Goal: Navigation & Orientation: Find specific page/section

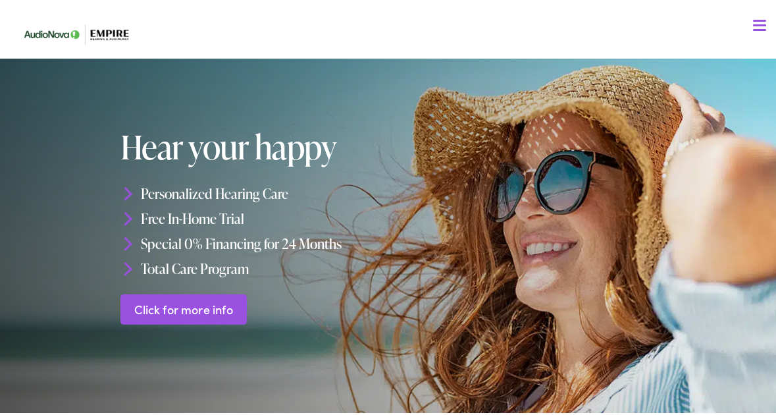
click at [753, 20] on div at bounding box center [759, 23] width 13 height 13
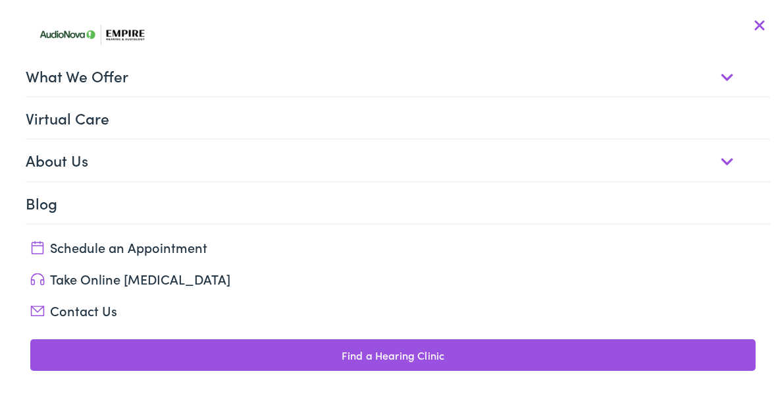
click at [75, 160] on link "About Us" at bounding box center [398, 157] width 745 height 41
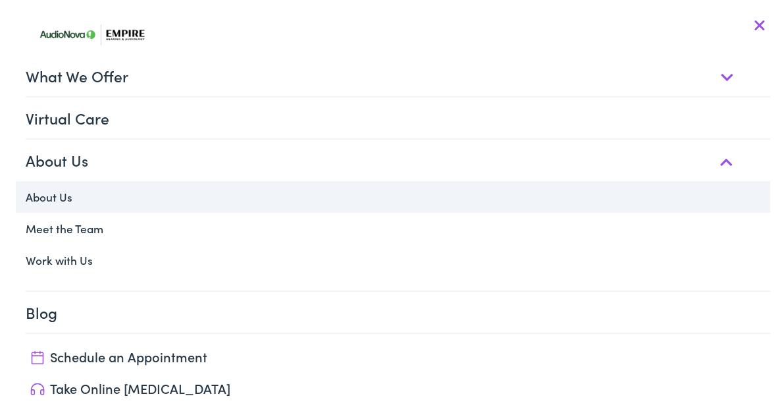
click at [55, 190] on link "About Us" at bounding box center [393, 194] width 754 height 32
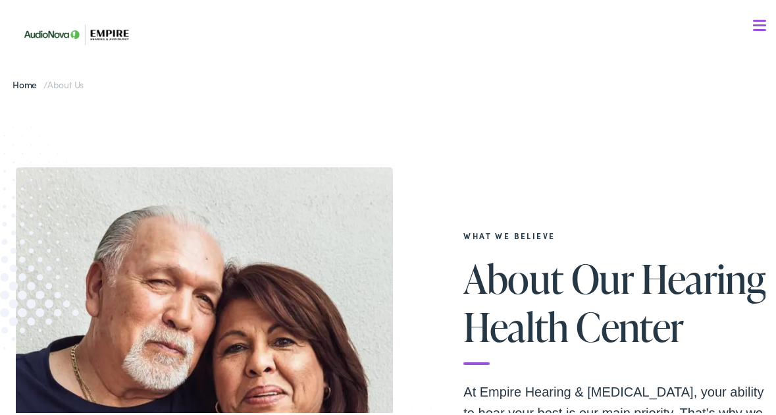
click at [753, 25] on div at bounding box center [759, 23] width 13 height 13
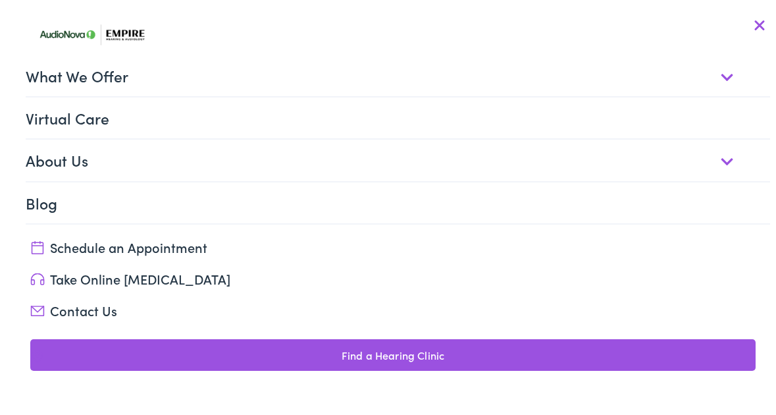
click at [715, 163] on link "About Us" at bounding box center [398, 157] width 745 height 41
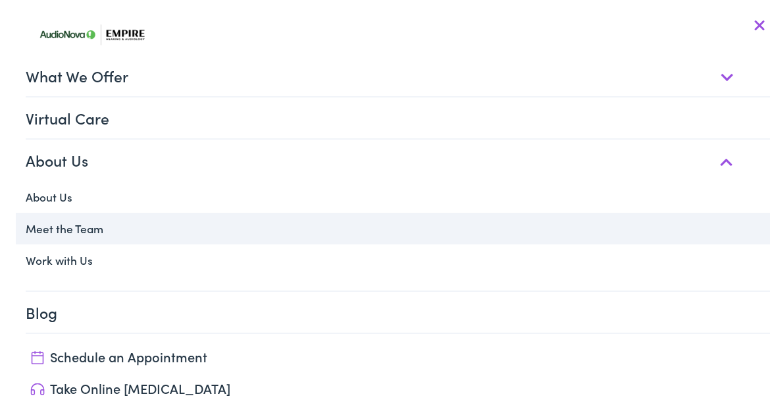
click at [95, 232] on link "Meet the Team" at bounding box center [393, 226] width 754 height 32
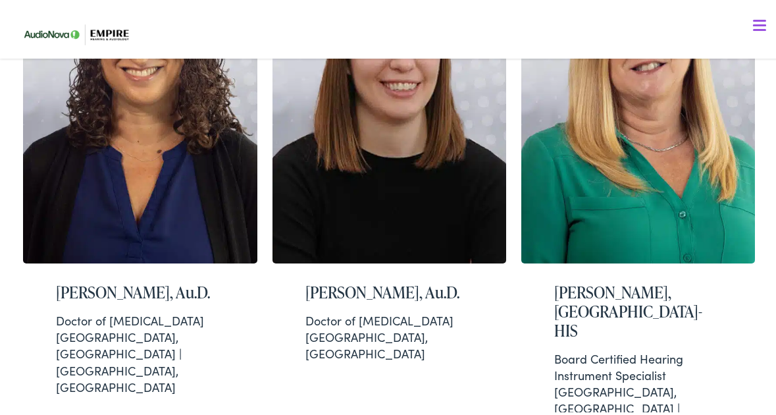
scroll to position [3637, 0]
